Goal: Communication & Community: Participate in discussion

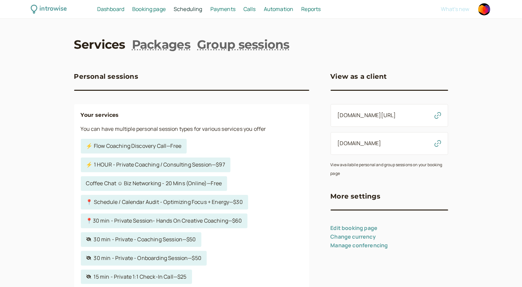
click at [123, 9] on span "Dashboard" at bounding box center [110, 8] width 27 height 7
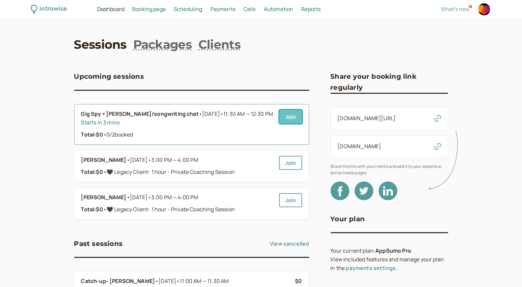
click at [285, 114] on link "Join" at bounding box center [290, 117] width 23 height 14
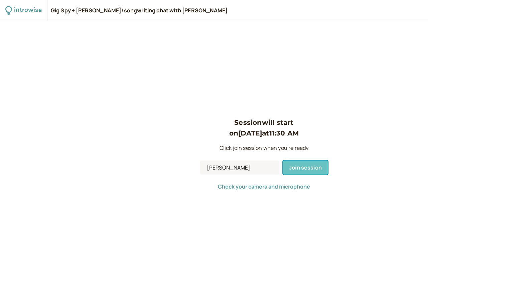
click at [317, 170] on span "Join session" at bounding box center [305, 167] width 33 height 7
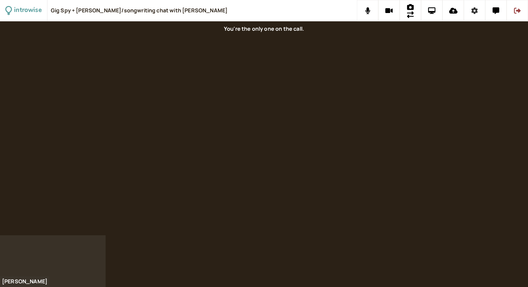
click at [478, 8] on button at bounding box center [474, 10] width 21 height 21
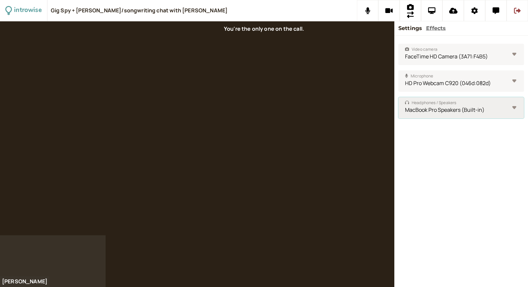
click at [463, 105] on select "Default - SOLARTRUEWIRELESS (Bluetooth) SOLARTRUEWIRELESS (Bluetooth) MacBook P…" at bounding box center [461, 107] width 126 height 21
select select "61cfa7c11591f9c3ff6b0fe25b33d572afd0ee06a4b5461ac51ec2fbf7efc941"
click at [398, 97] on select "Default - SOLARTRUEWIRELESS (Bluetooth) SOLARTRUEWIRELESS (Bluetooth) MacBook P…" at bounding box center [461, 107] width 126 height 21
click at [463, 57] on select "FaceTime HD Camera (3A71:F4B5) HD Pro Webcam C920 (046d:082d) mmhmm Camera Deta…" at bounding box center [461, 54] width 126 height 21
select select "3749cd137d127807d793e8190a7cd2c5d67d8e80042c1325c7f6cc53dd8f3b2b"
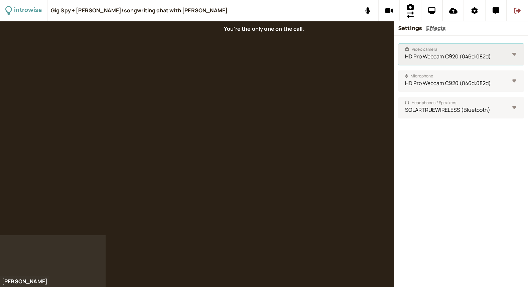
click at [398, 44] on select "FaceTime HD Camera (3A71:F4B5) HD Pro Webcam C920 (046d:082d) mmhmm Camera Deta…" at bounding box center [461, 54] width 126 height 21
click at [72, 253] on div at bounding box center [53, 261] width 106 height 52
click at [389, 10] on icon at bounding box center [389, 10] width 8 height 5
click at [454, 11] on icon at bounding box center [453, 10] width 8 height 7
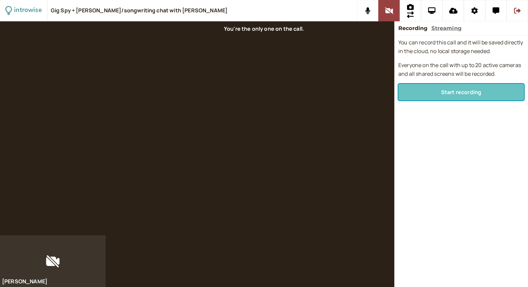
click at [453, 95] on span "Start recording" at bounding box center [461, 91] width 40 height 7
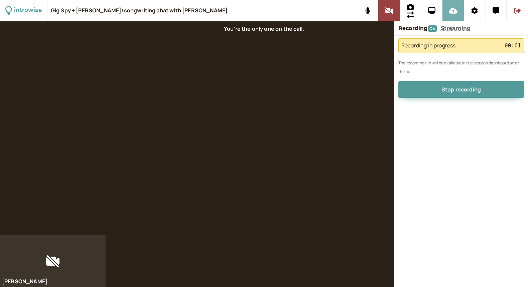
click at [455, 9] on icon at bounding box center [453, 10] width 8 height 7
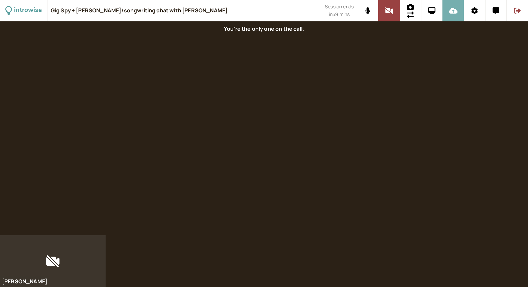
click at [448, 13] on button at bounding box center [452, 10] width 21 height 21
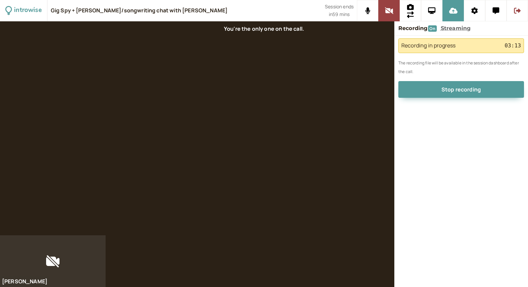
click at [332, 88] on div at bounding box center [197, 128] width 394 height 214
click at [449, 7] on icon at bounding box center [453, 10] width 8 height 7
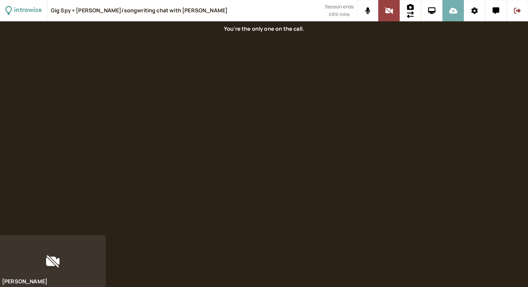
click at [447, 16] on button at bounding box center [452, 10] width 21 height 21
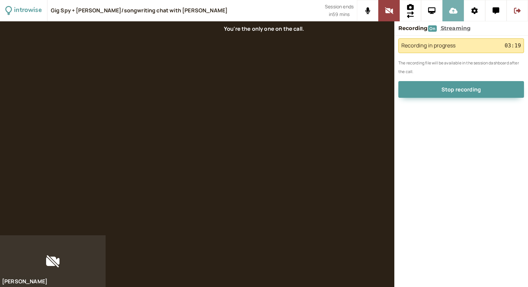
click at [447, 16] on button at bounding box center [452, 10] width 21 height 21
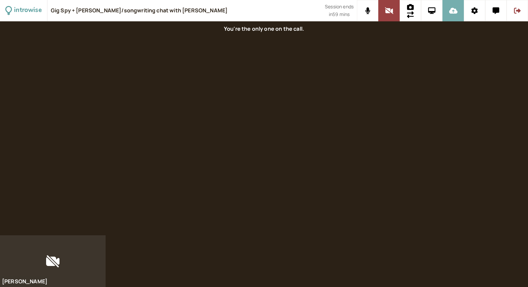
click at [447, 16] on button at bounding box center [452, 10] width 21 height 21
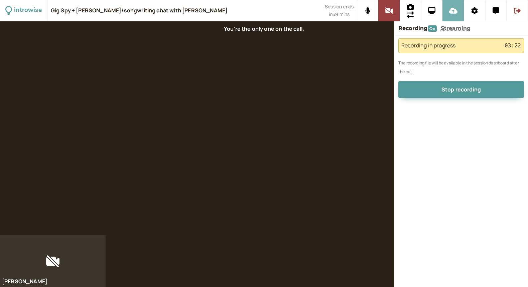
click at [447, 16] on button at bounding box center [452, 10] width 21 height 21
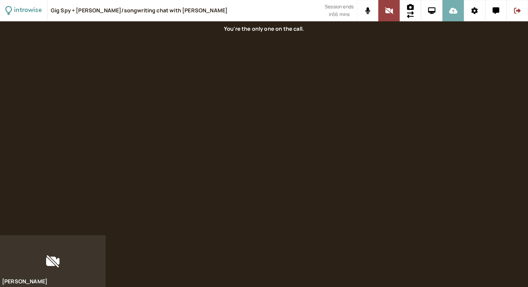
click at [453, 11] on icon at bounding box center [453, 10] width 8 height 7
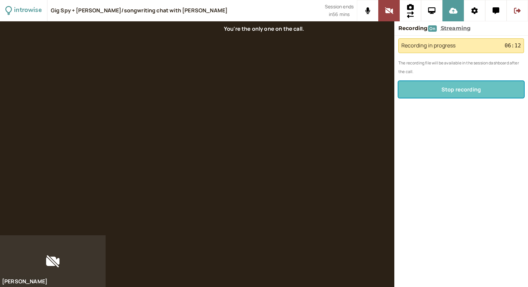
click at [467, 88] on span "Stop recording" at bounding box center [460, 89] width 39 height 7
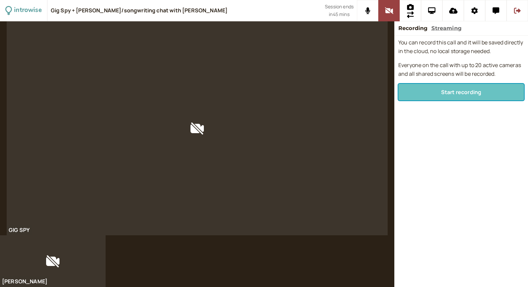
click at [473, 93] on span "Start recording" at bounding box center [461, 91] width 40 height 7
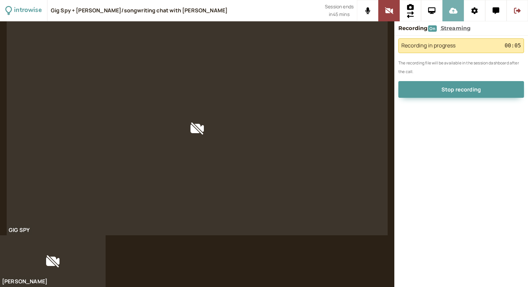
click at [453, 10] on icon at bounding box center [453, 10] width 8 height 7
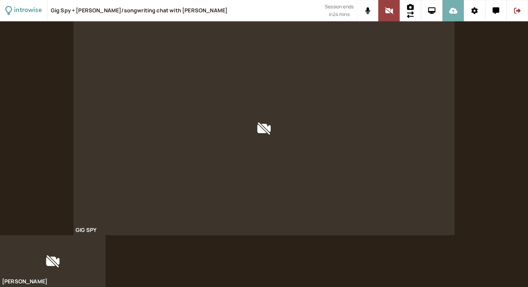
click at [449, 8] on icon at bounding box center [453, 10] width 8 height 7
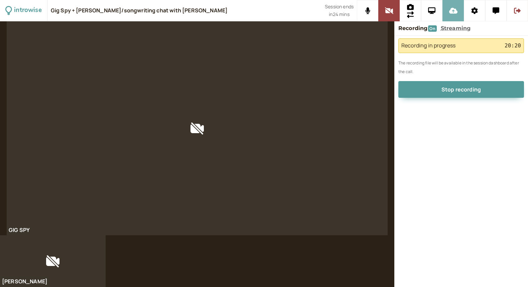
click at [449, 8] on icon at bounding box center [453, 10] width 8 height 7
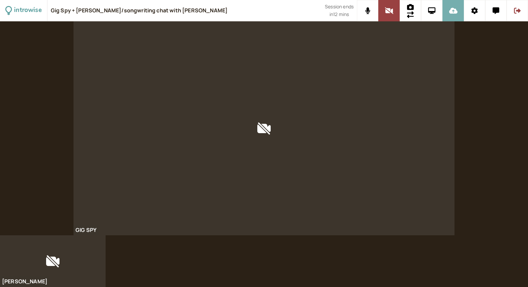
click at [452, 13] on icon at bounding box center [453, 11] width 8 height 6
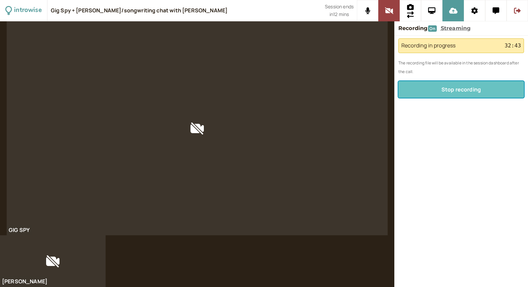
click at [438, 88] on button "Stop recording" at bounding box center [461, 89] width 126 height 17
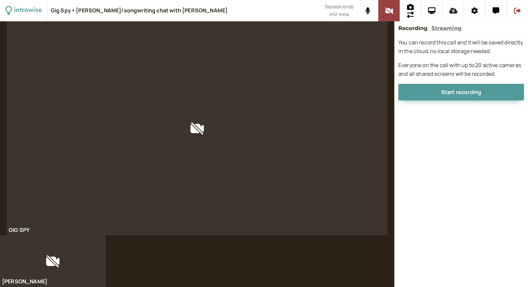
click at [452, 10] on icon at bounding box center [453, 10] width 8 height 7
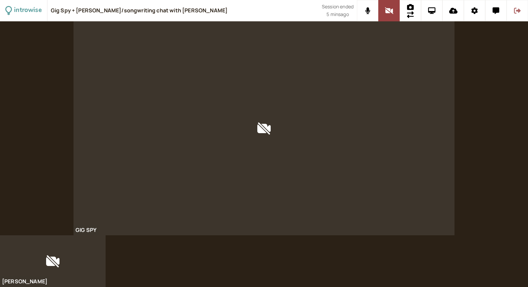
click at [515, 11] on icon at bounding box center [517, 10] width 7 height 7
